Goal: Download file/media

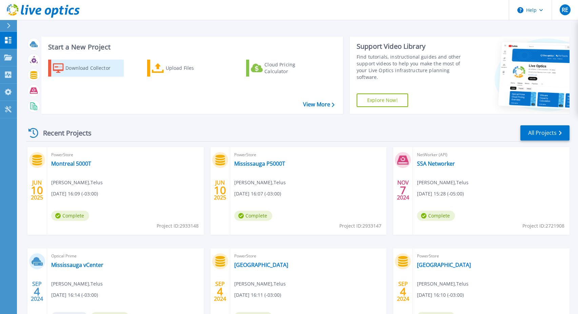
click at [77, 67] on div "Download Collector" at bounding box center [92, 68] width 54 height 14
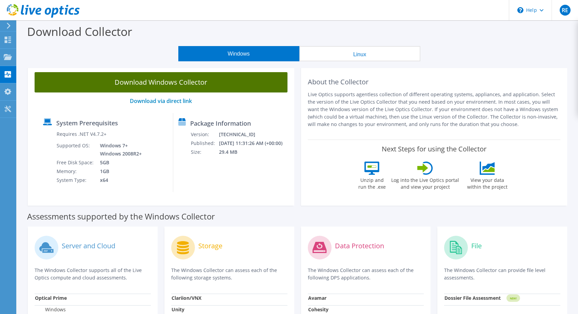
click at [204, 85] on link "Download Windows Collector" at bounding box center [161, 82] width 253 height 20
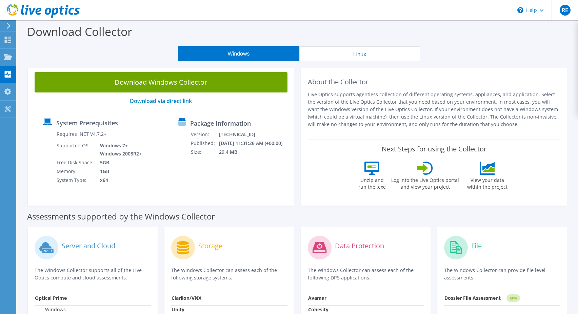
click at [468, 41] on div "Download Collector" at bounding box center [297, 33] width 554 height 26
